Goal: Task Accomplishment & Management: Use online tool/utility

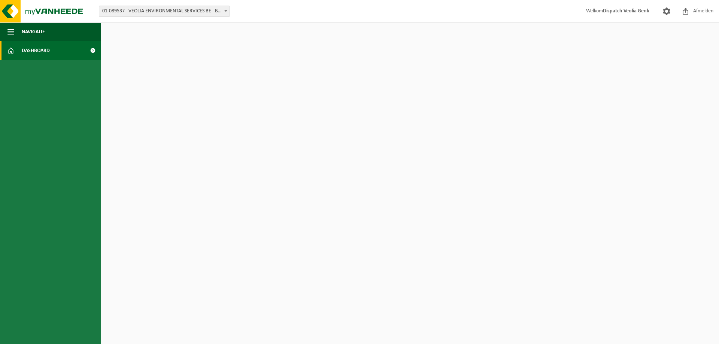
click at [66, 45] on link "Dashboard" at bounding box center [50, 50] width 101 height 19
click at [92, 48] on span at bounding box center [92, 50] width 17 height 19
click at [21, 50] on link "Dashboard" at bounding box center [50, 50] width 101 height 19
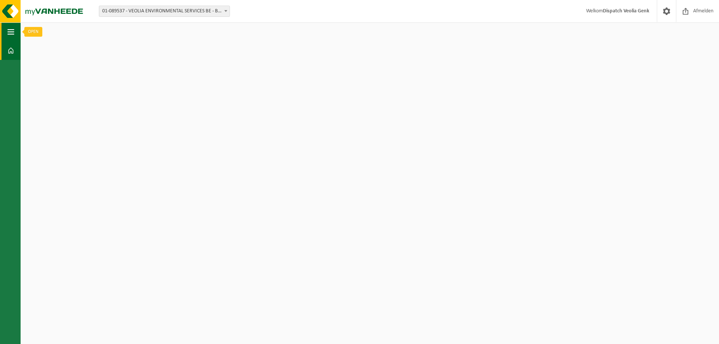
click at [13, 33] on span "button" at bounding box center [10, 31] width 7 height 19
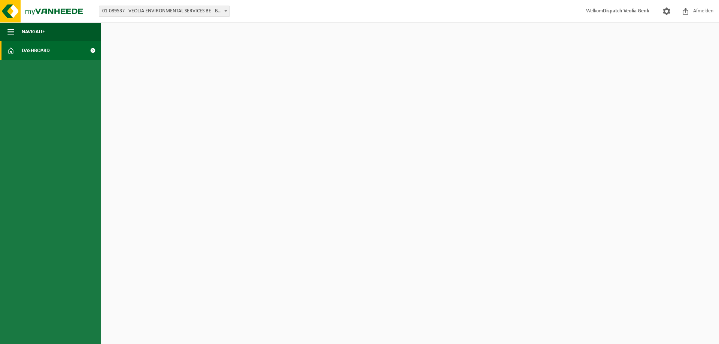
click at [164, 14] on span "01-089537 - VEOLIA ENVIRONMENTAL SERVICES BE - BEERSE" at bounding box center [164, 11] width 130 height 10
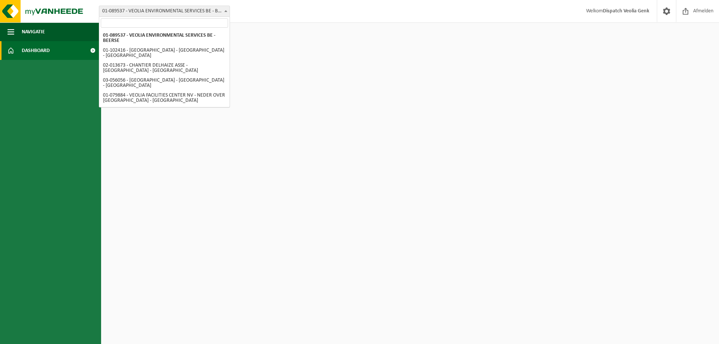
drag, startPoint x: 162, startPoint y: 36, endPoint x: 170, endPoint y: 136, distance: 99.9
click at [171, 139] on html "Vestiging: 01-089537 - VEOLIA ENVIRONMENTAL SERVICES BE - BEERSE 01-102416 - VE…" at bounding box center [359, 172] width 719 height 344
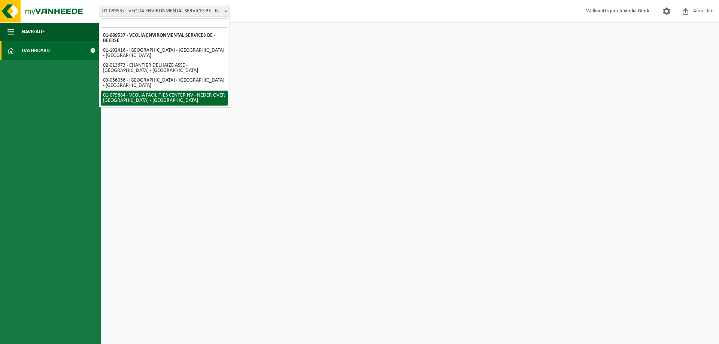
click at [359, 171] on html "Vestiging: 01-089537 - VEOLIA ENVIRONMENTAL SERVICES BE - BEERSE 01-102416 - VE…" at bounding box center [359, 172] width 719 height 344
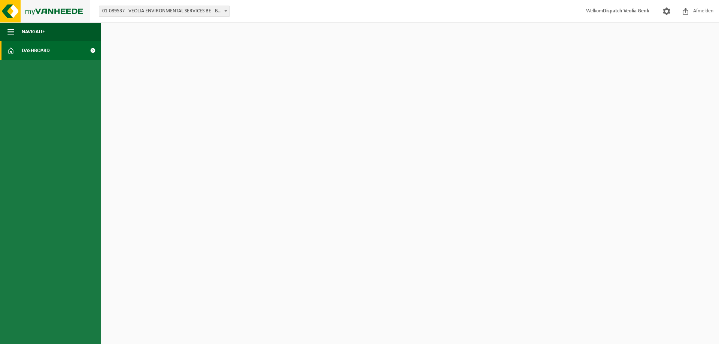
click at [29, 12] on img at bounding box center [45, 11] width 90 height 22
click at [49, 34] on button "Navigatie" at bounding box center [50, 31] width 101 height 19
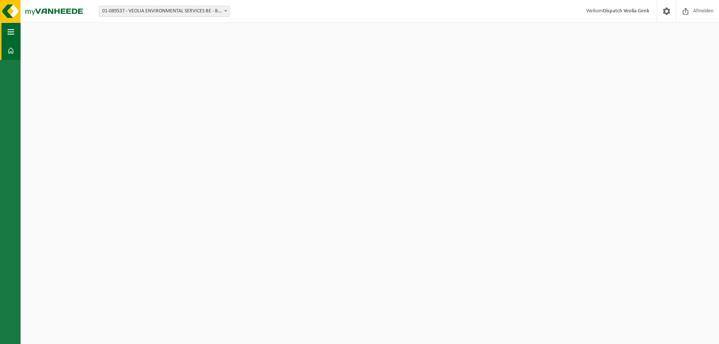
click at [4, 33] on button "Navigatie" at bounding box center [10, 31] width 21 height 19
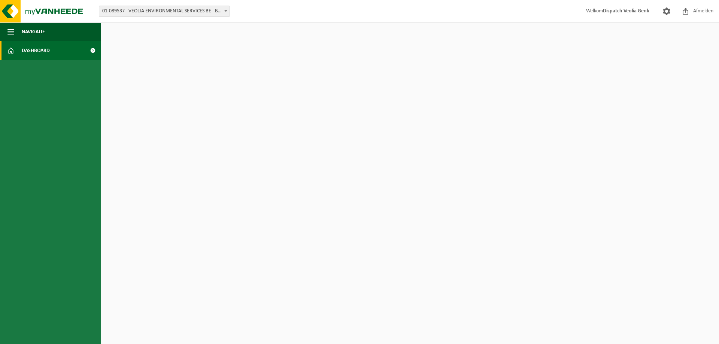
click at [25, 52] on span "Dashboard" at bounding box center [36, 50] width 28 height 19
click at [95, 50] on span at bounding box center [92, 50] width 17 height 19
click at [674, 9] on link at bounding box center [666, 11] width 19 height 22
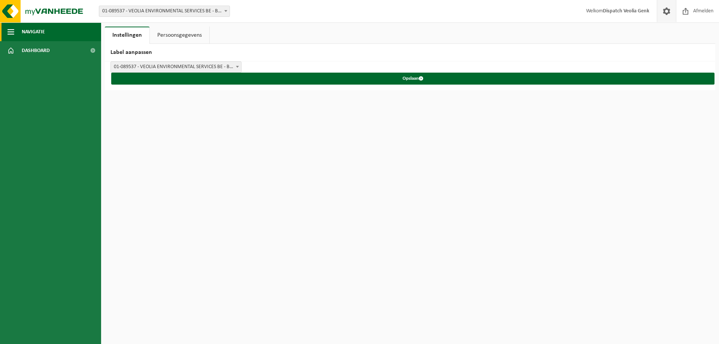
click at [58, 34] on button "Navigatie" at bounding box center [50, 31] width 101 height 19
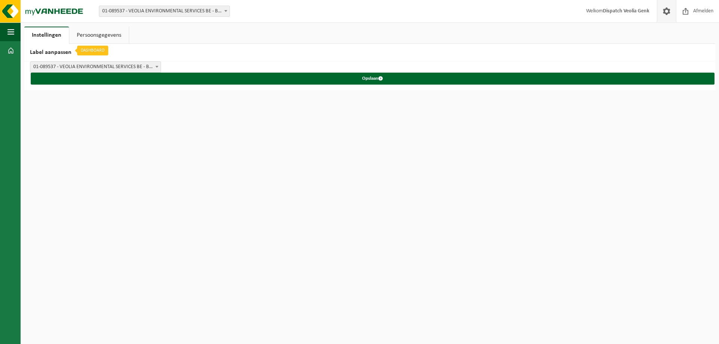
click at [31, 53] on div "Instellingen Persoonsgegevens Label aanpassen VEOLIA ENVIRONMENTAL SERVICES BE …" at bounding box center [370, 59] width 698 height 64
click at [15, 30] on button "Navigatie" at bounding box center [10, 31] width 21 height 19
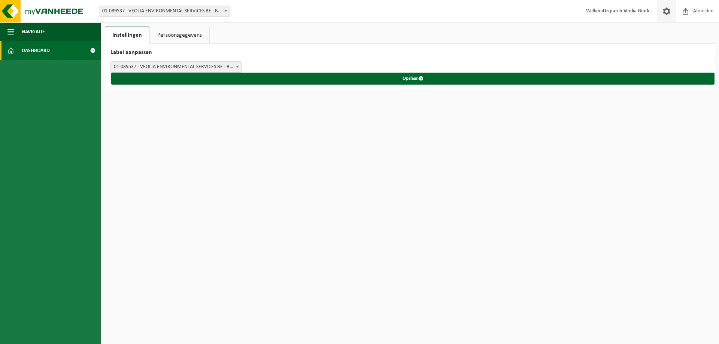
click at [21, 46] on link "Dashboard" at bounding box center [50, 50] width 101 height 19
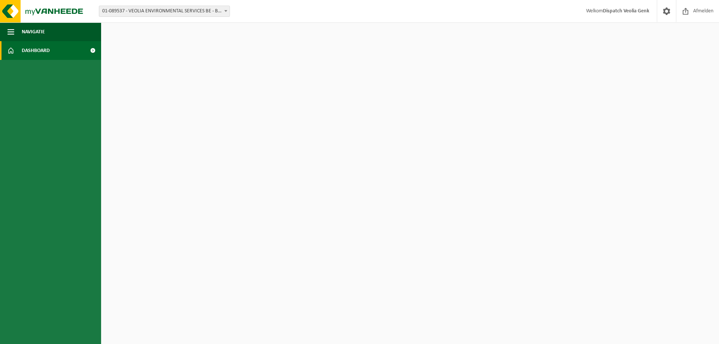
click at [90, 50] on span at bounding box center [92, 50] width 17 height 19
click at [14, 7] on img at bounding box center [45, 11] width 90 height 22
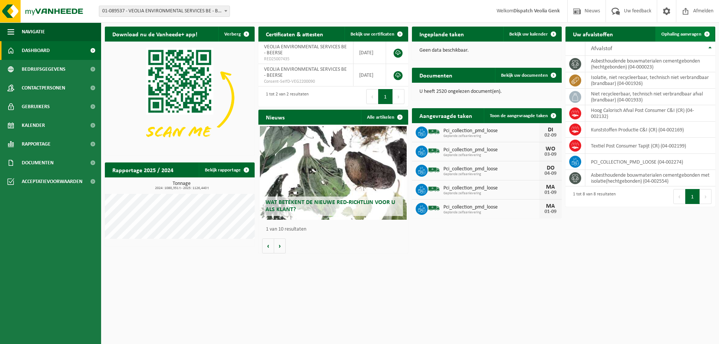
click at [681, 37] on span "Ophaling aanvragen" at bounding box center [681, 34] width 40 height 5
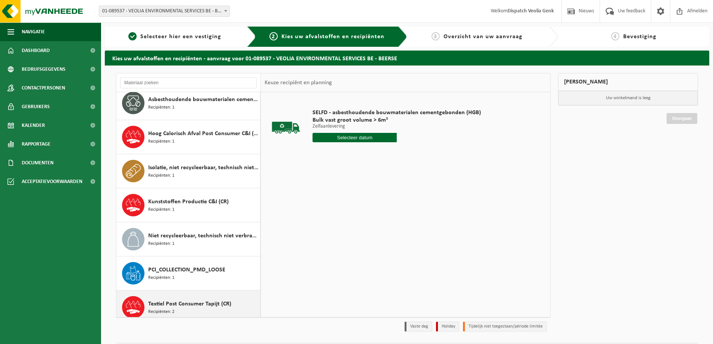
scroll to position [47, 0]
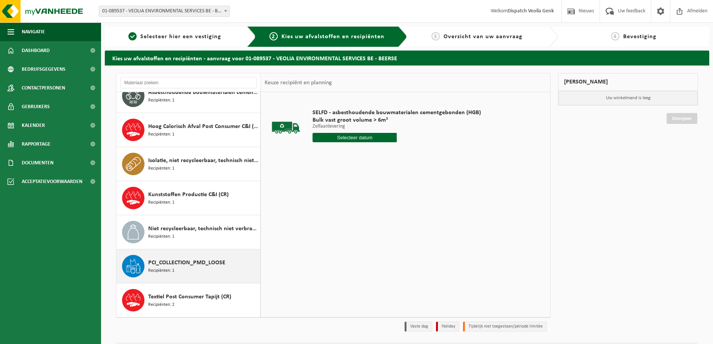
click at [181, 258] on span "PCI_COLLECTION_PMD_LOOSE" at bounding box center [186, 262] width 77 height 9
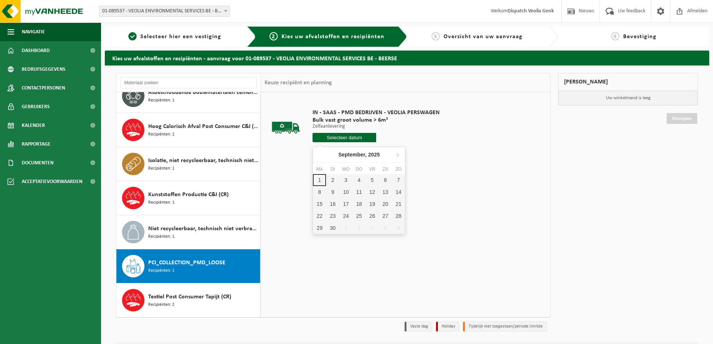
click at [349, 139] on input "text" at bounding box center [345, 137] width 64 height 9
click at [334, 179] on div "2" at bounding box center [332, 180] width 13 height 12
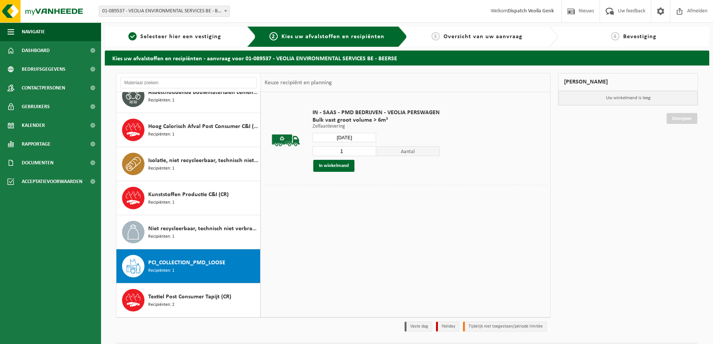
type input "Van 2025-09-02"
type input "2"
click at [370, 149] on input "2" at bounding box center [345, 151] width 64 height 10
click at [344, 163] on button "In winkelmand" at bounding box center [333, 166] width 41 height 12
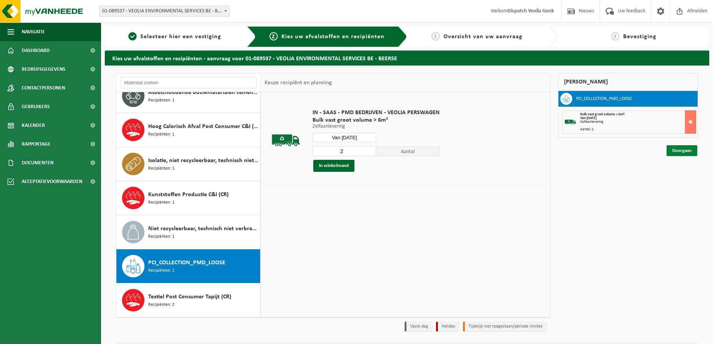
click at [672, 151] on link "Doorgaan" at bounding box center [682, 150] width 31 height 11
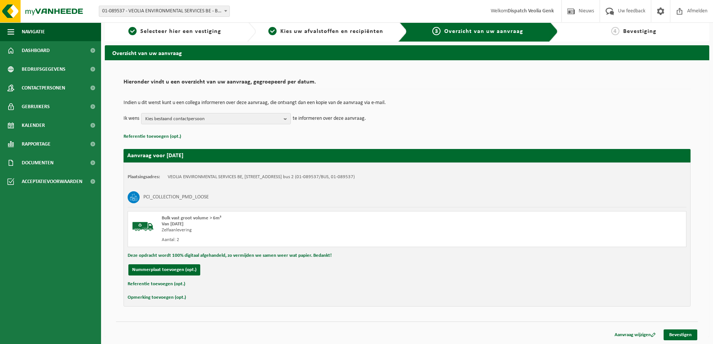
scroll to position [6, 0]
click at [287, 119] on b "button" at bounding box center [287, 118] width 7 height 10
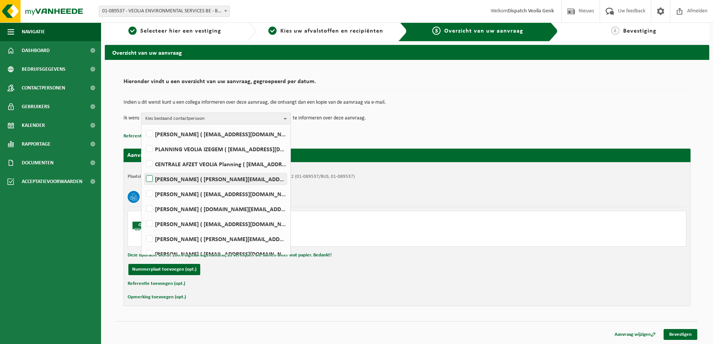
scroll to position [146, 0]
click at [216, 225] on label "Ilse Tielen ( be.ves.uc.belgium.all@veolia.com )" at bounding box center [215, 223] width 142 height 11
click at [143, 214] on input "Ilse Tielen ( be.ves.uc.belgium.all@veolia.com )" at bounding box center [143, 214] width 0 height 0
checkbox input "true"
click at [363, 139] on p "Referentie toevoegen (opt.)" at bounding box center [407, 136] width 567 height 10
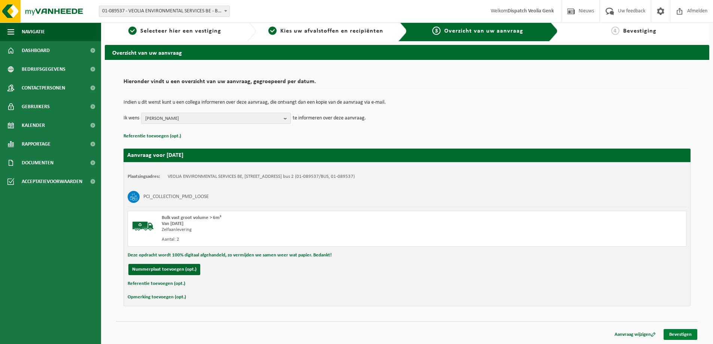
click at [684, 334] on link "Bevestigen" at bounding box center [681, 334] width 34 height 11
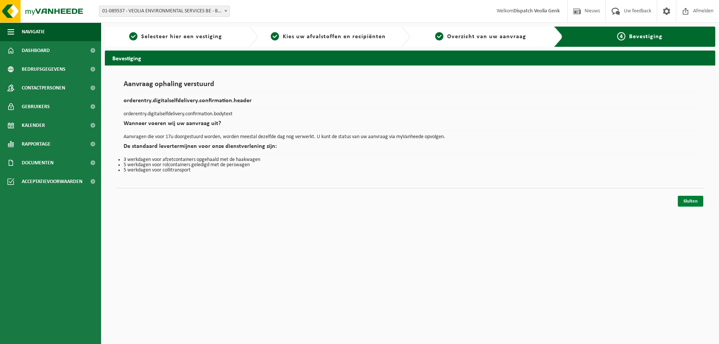
click at [690, 202] on link "Sluiten" at bounding box center [690, 201] width 25 height 11
